Goal: Task Accomplishment & Management: Use online tool/utility

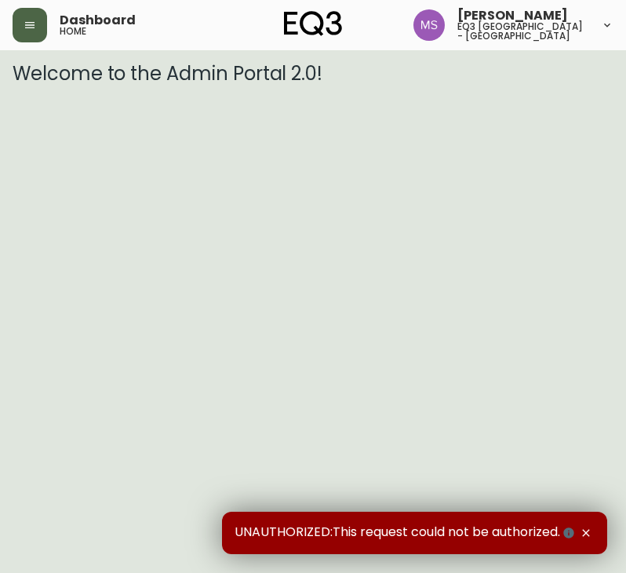
click at [27, 19] on icon "button" at bounding box center [30, 25] width 13 height 13
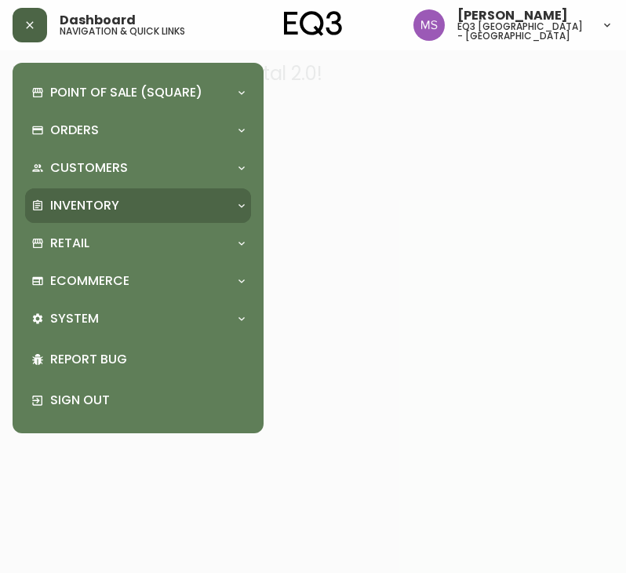
click at [146, 200] on div "Inventory" at bounding box center [130, 205] width 198 height 17
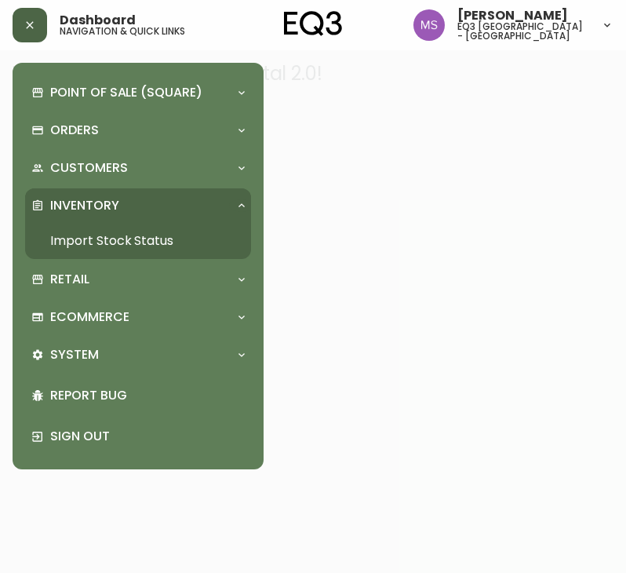
click at [129, 249] on link "Import Stock Status" at bounding box center [138, 241] width 226 height 36
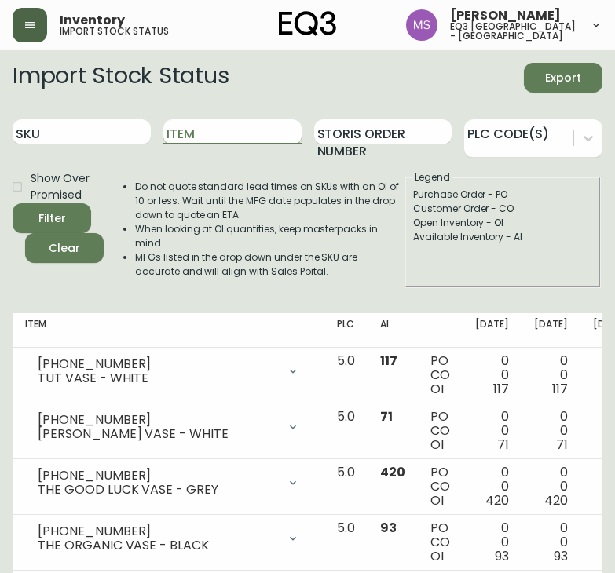
click at [254, 122] on input "Item" at bounding box center [232, 131] width 138 height 25
click at [13, 203] on button "Filter" at bounding box center [52, 218] width 78 height 30
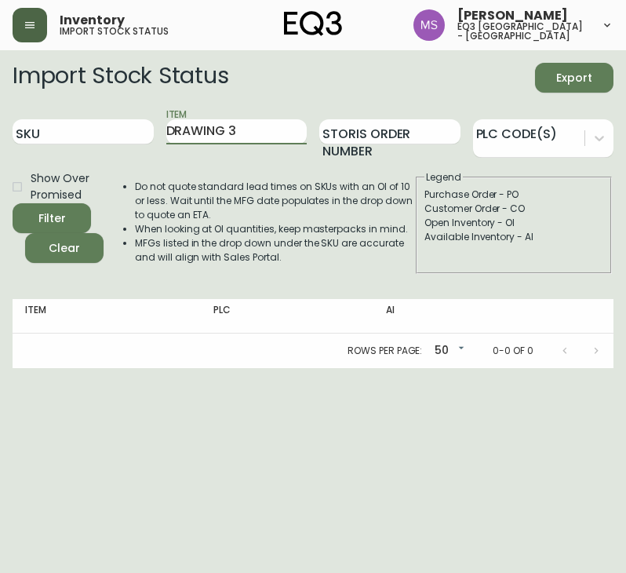
type input "DRAWING 3"
click at [13, 203] on button "Filter" at bounding box center [52, 218] width 78 height 30
drag, startPoint x: 128, startPoint y: 91, endPoint x: 148, endPoint y: 70, distance: 29.4
click at [127, 91] on h2 "Import Stock Status" at bounding box center [121, 78] width 216 height 30
